Goal: Transaction & Acquisition: Purchase product/service

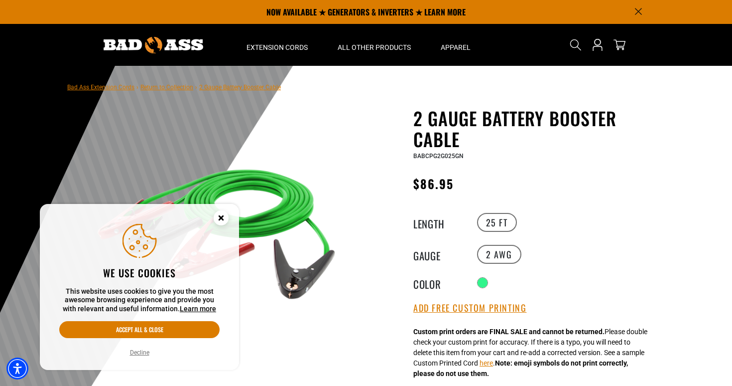
click at [217, 221] on circle "Cookie Consent" at bounding box center [221, 217] width 15 height 15
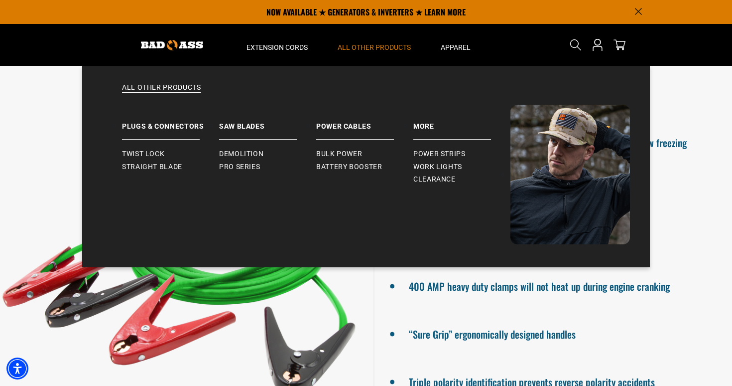
scroll to position [573, 0]
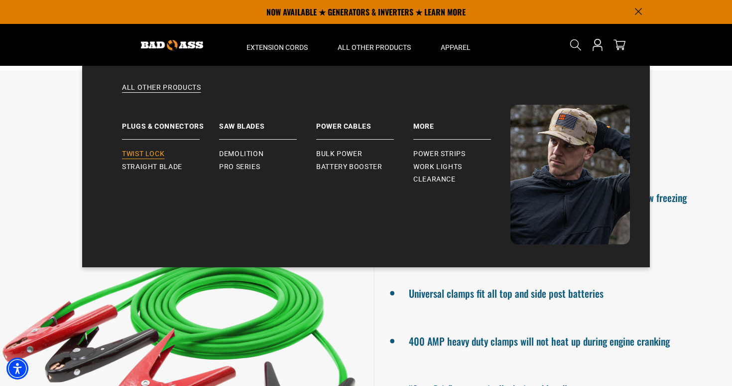
click at [147, 155] on span "Twist Lock" at bounding box center [143, 153] width 42 height 9
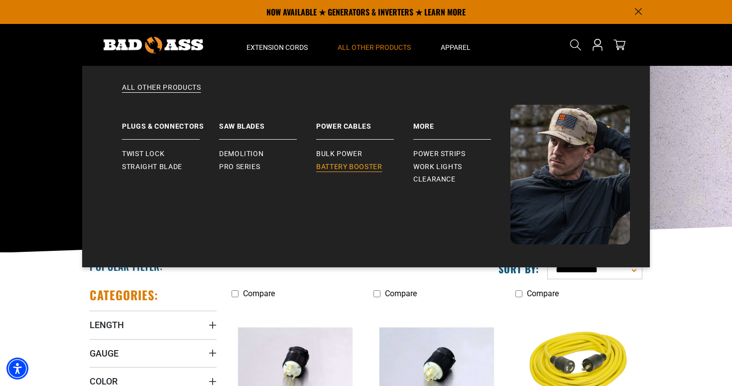
click at [346, 166] on span "Battery Booster" at bounding box center [349, 166] width 66 height 9
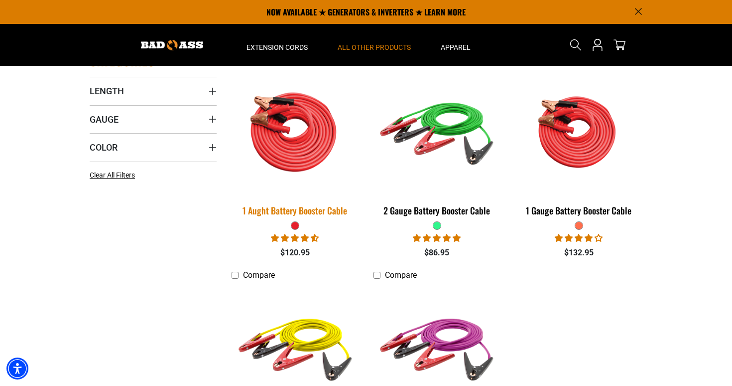
scroll to position [234, 0]
